Goal: Task Accomplishment & Management: Manage account settings

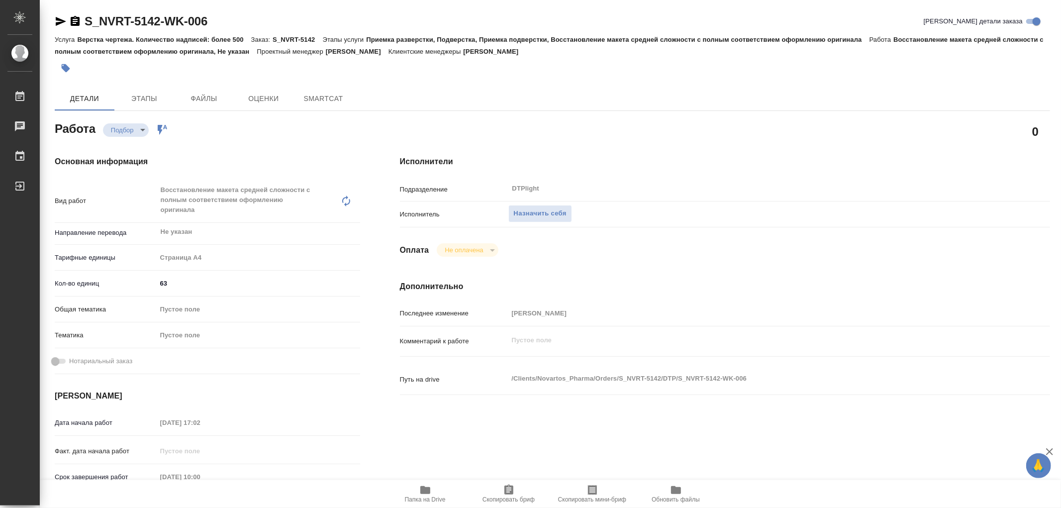
type textarea "x"
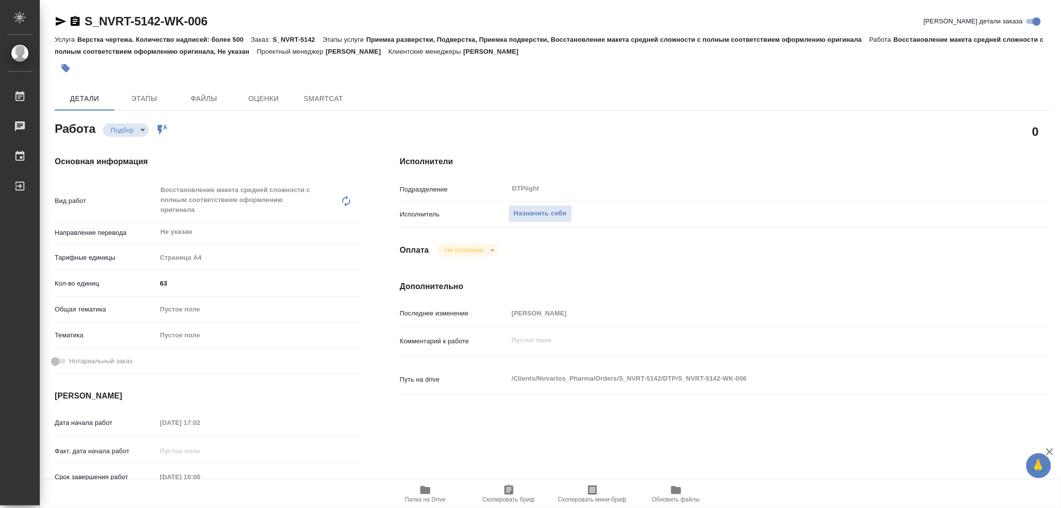
type textarea "x"
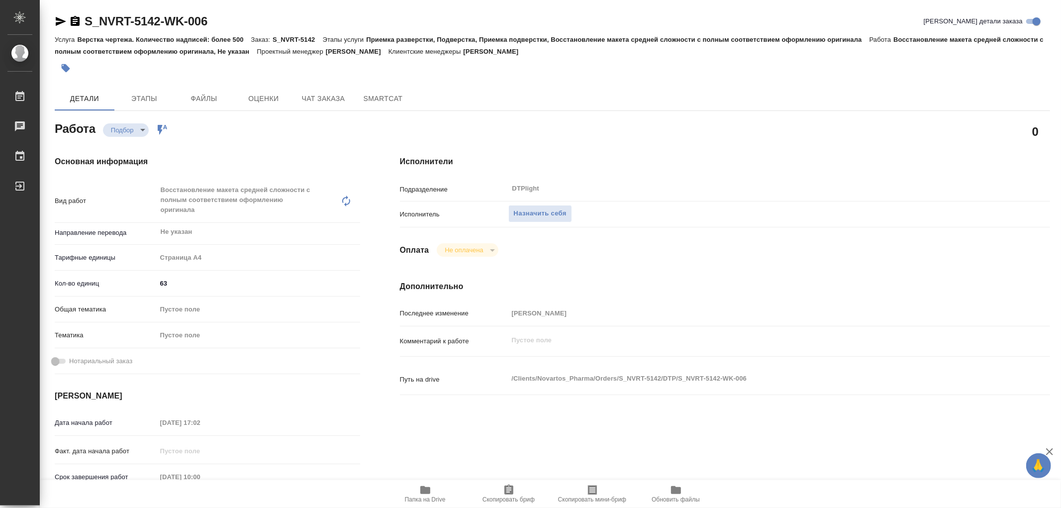
type textarea "x"
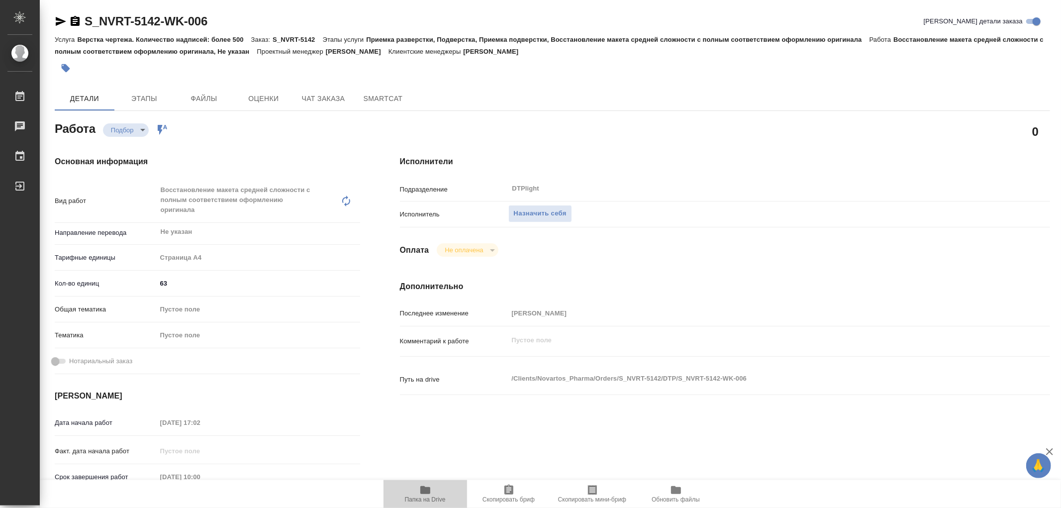
click at [425, 490] on icon "button" at bounding box center [425, 490] width 10 height 8
type textarea "x"
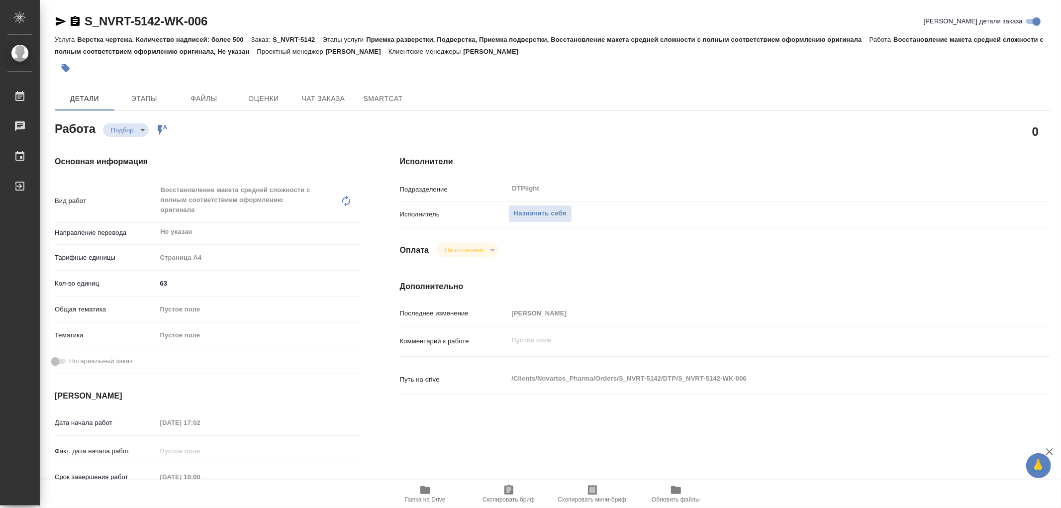
type textarea "x"
click at [546, 214] on span "Назначить себя" at bounding box center [540, 213] width 53 height 11
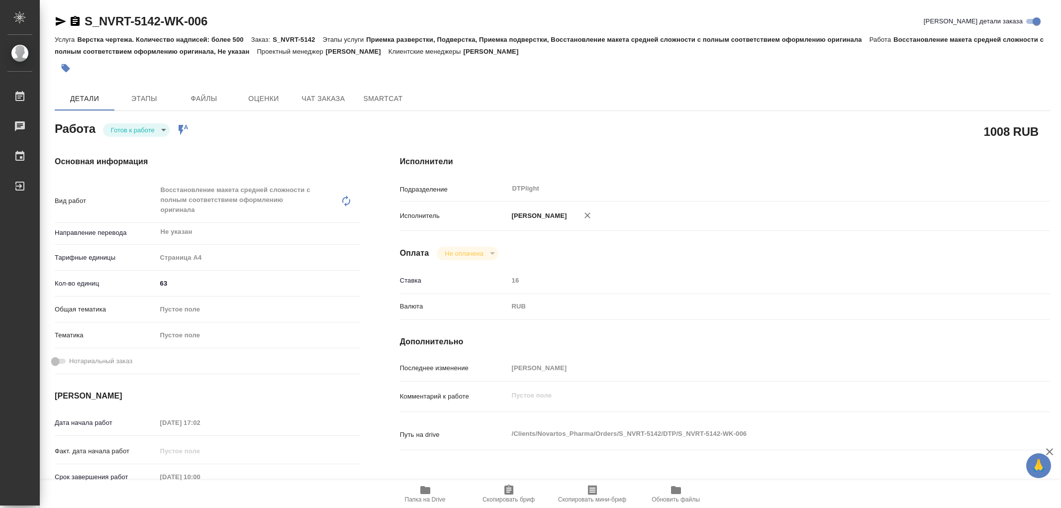
type textarea "x"
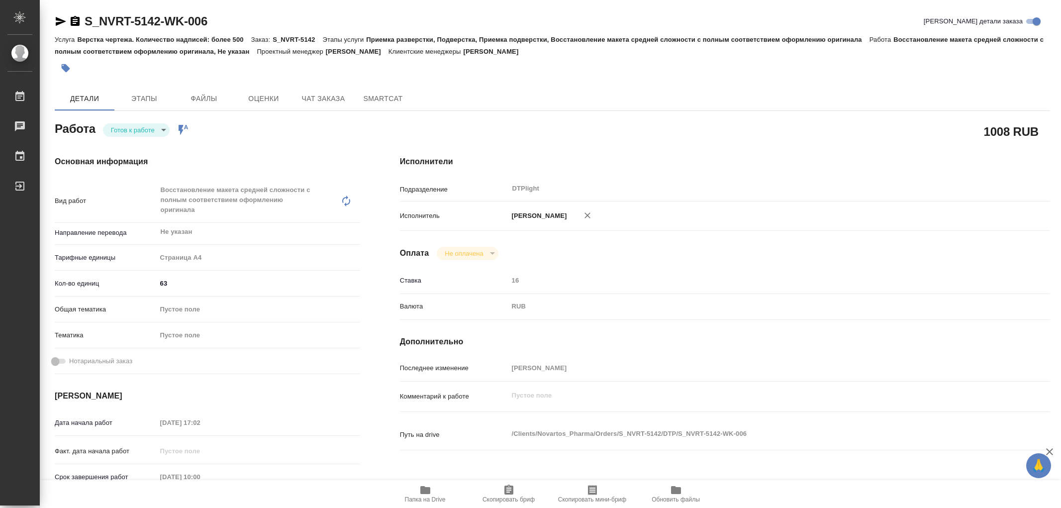
type textarea "x"
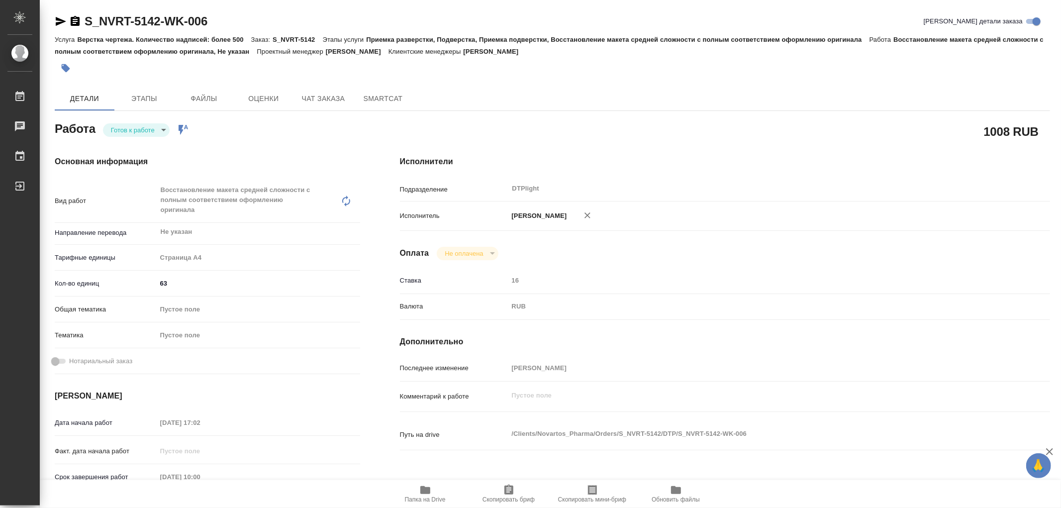
click at [133, 130] on body "🙏 .cls-1 fill:#fff; AWATERA Работы 0 Чаты График Выйти S_NVRT-5142-WK-006 Кратк…" at bounding box center [530, 254] width 1061 height 508
click at [133, 130] on button "В работе" at bounding box center [127, 129] width 33 height 11
type textarea "x"
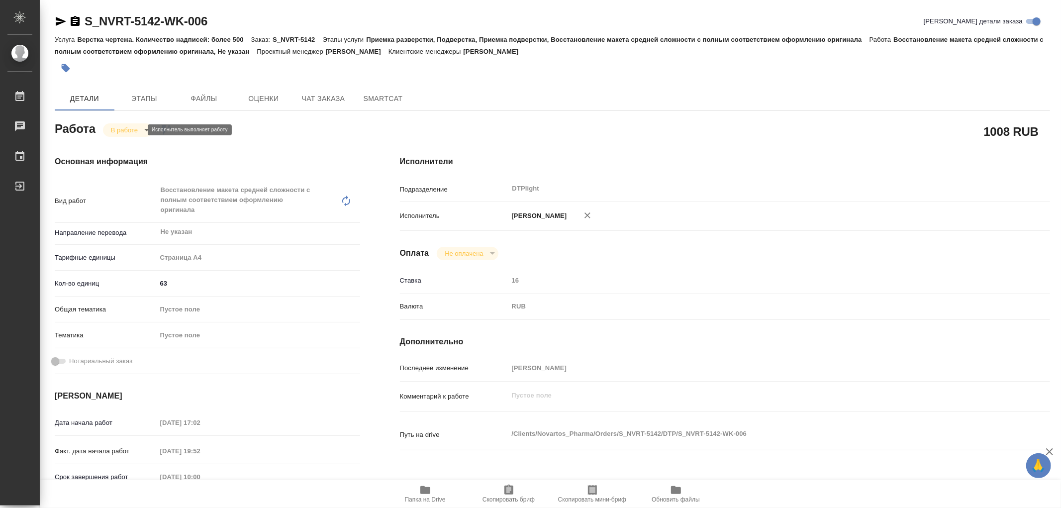
type textarea "x"
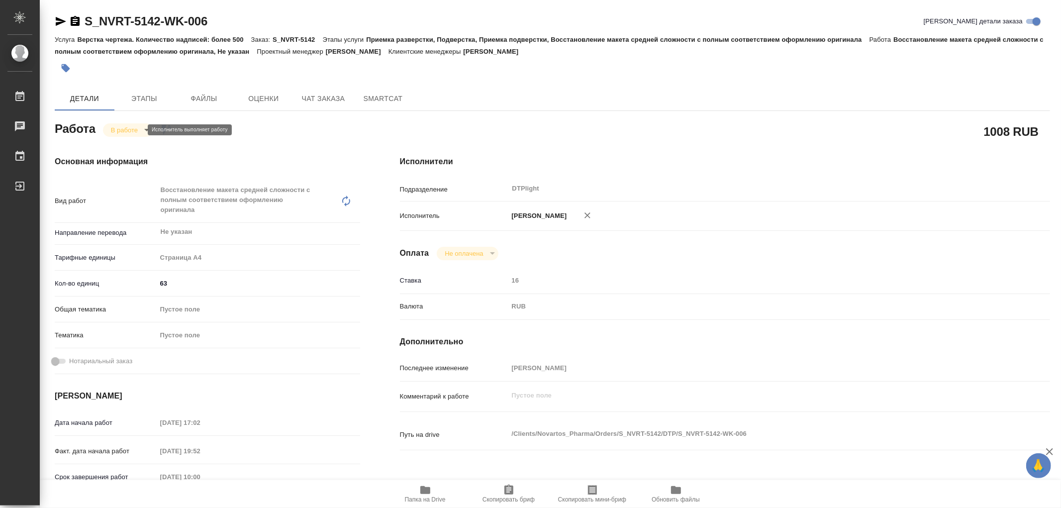
type textarea "x"
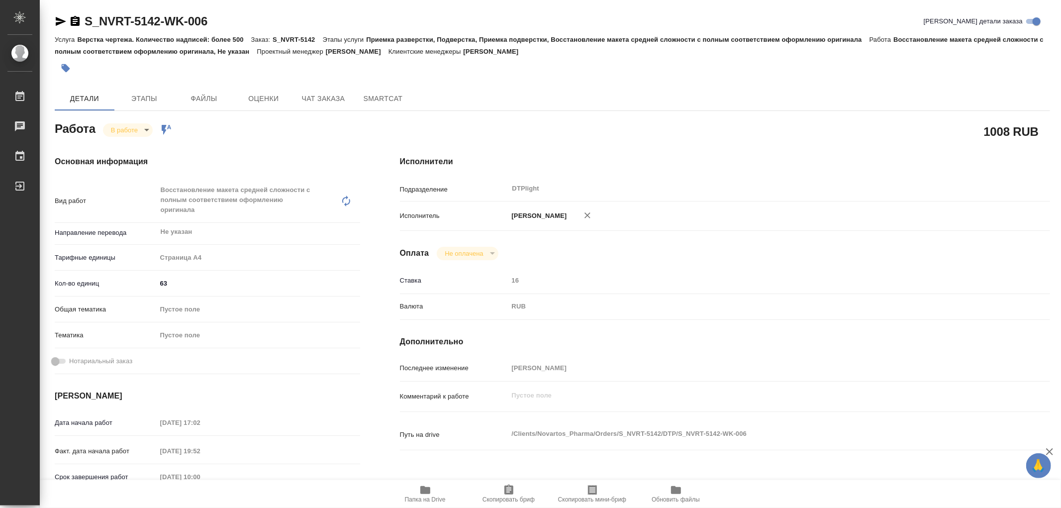
type textarea "x"
click at [144, 104] on span "Этапы" at bounding box center [144, 99] width 48 height 12
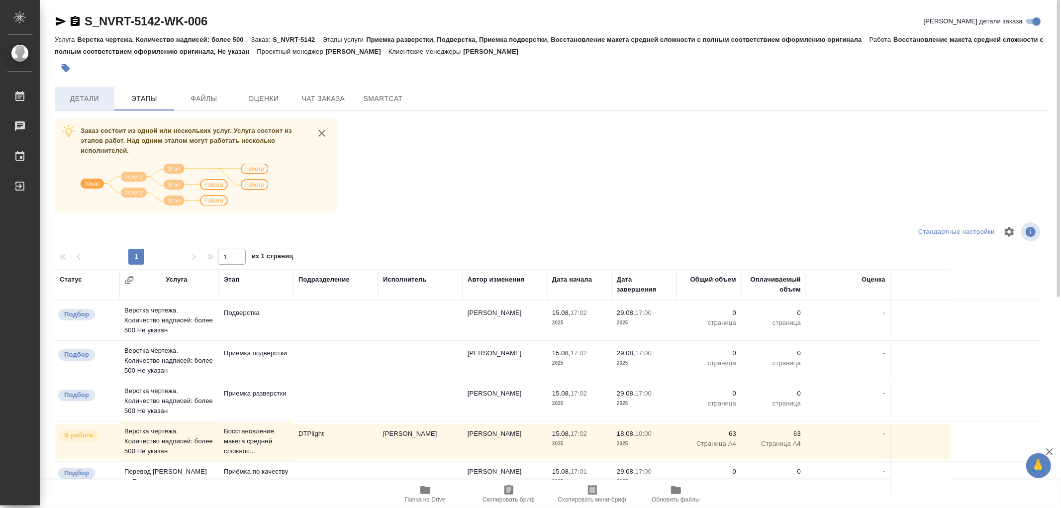
click at [88, 103] on span "Детали" at bounding box center [85, 99] width 48 height 12
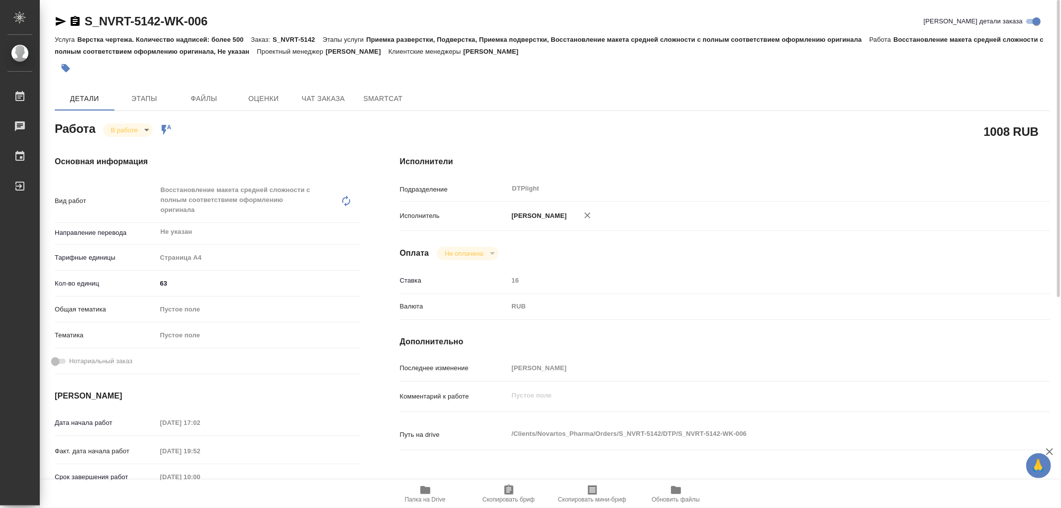
type textarea "x"
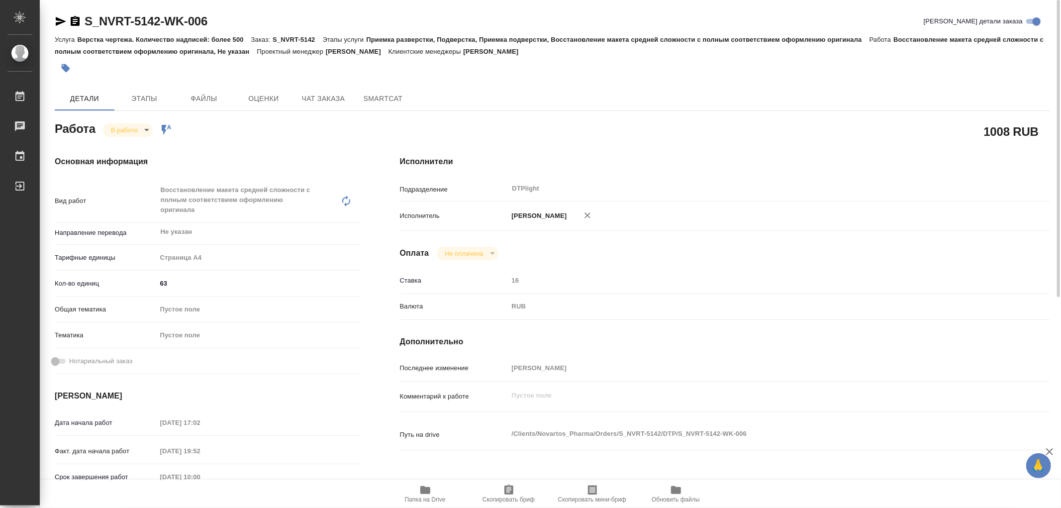
type textarea "x"
